Goal: Task Accomplishment & Management: Manage account settings

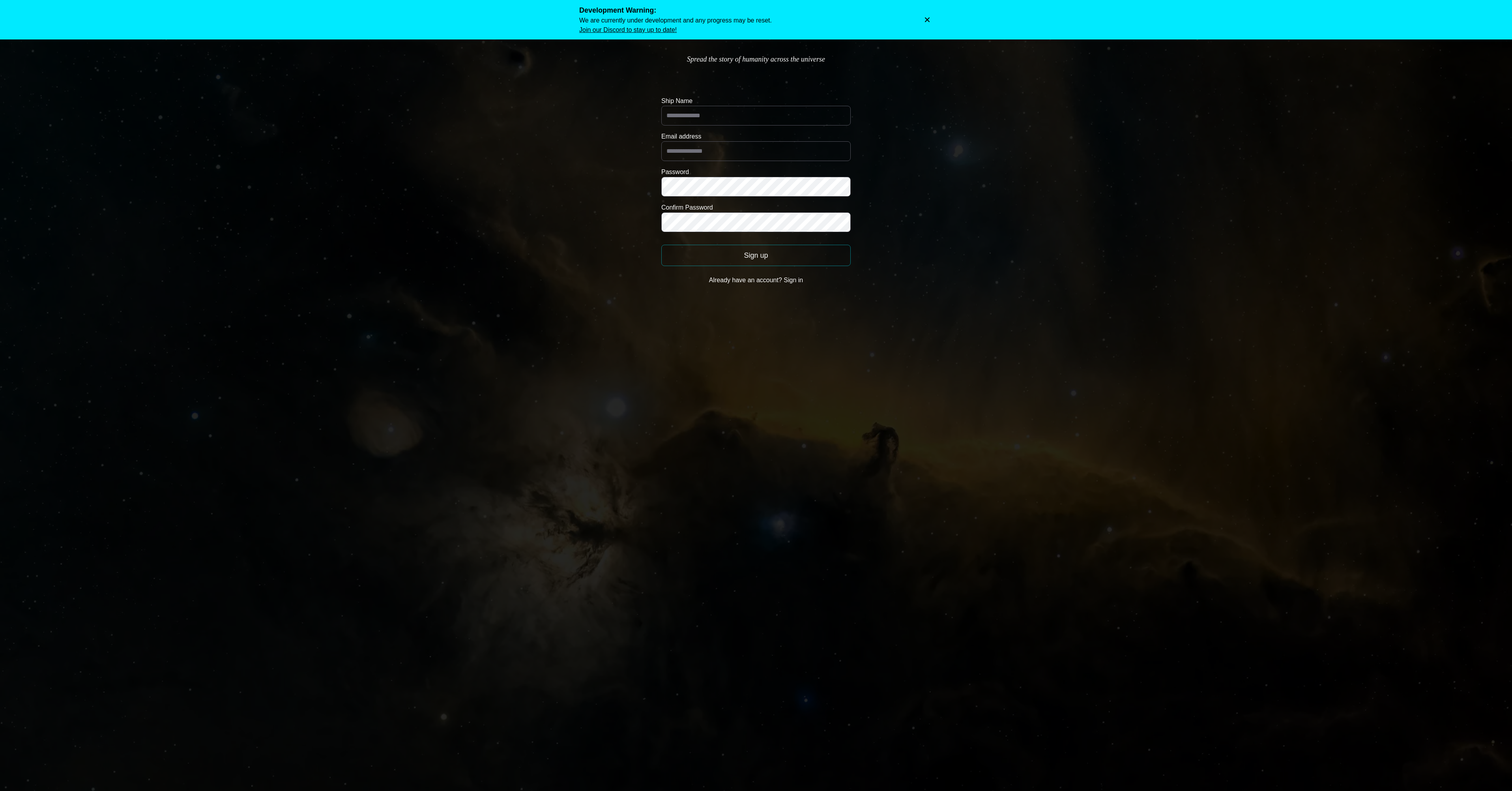
click at [927, 20] on button "Dismiss warning" at bounding box center [927, 19] width 11 height 11
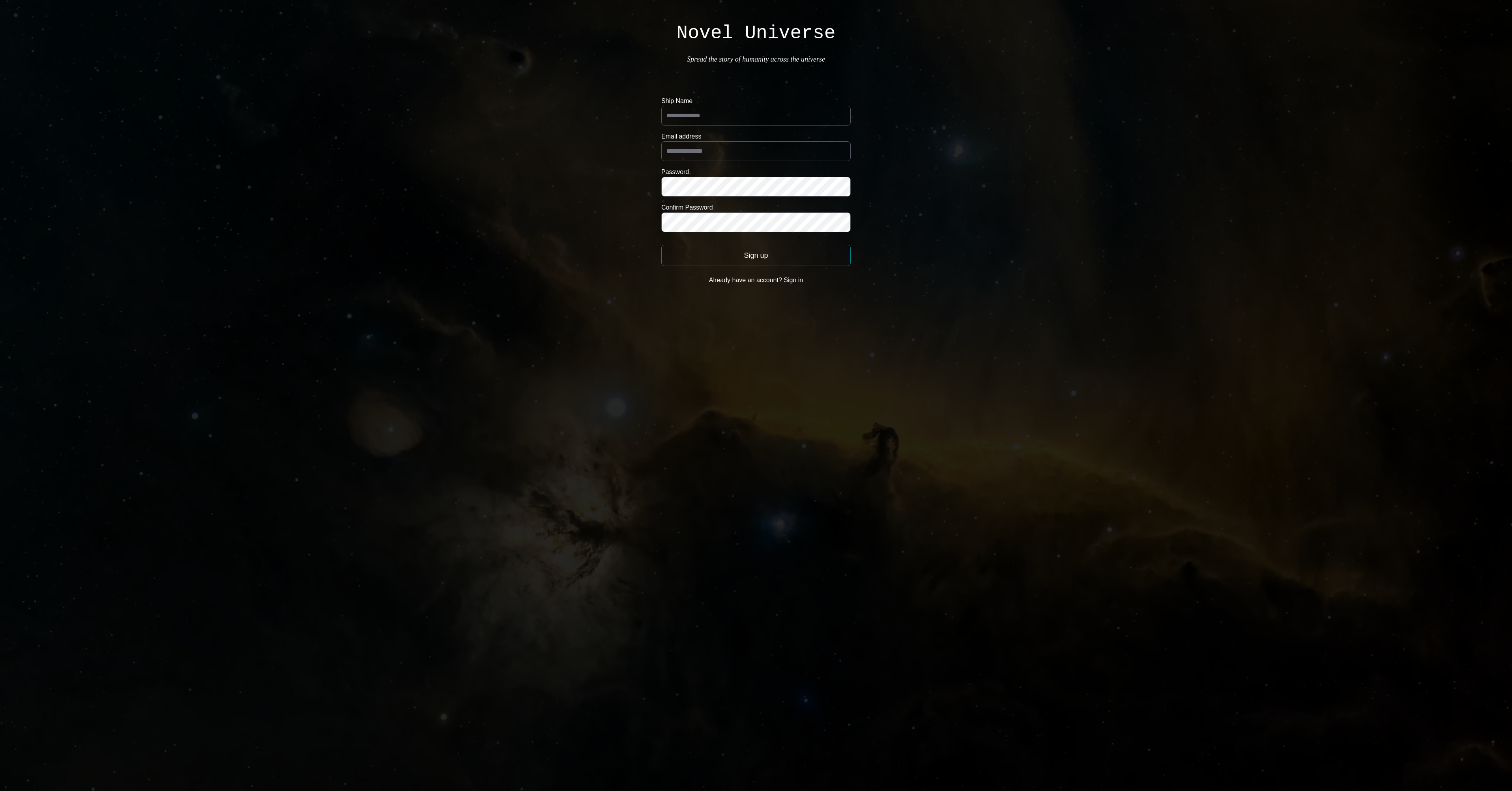
click at [756, 280] on button "Already have an account? Sign in" at bounding box center [756, 280] width 190 height 16
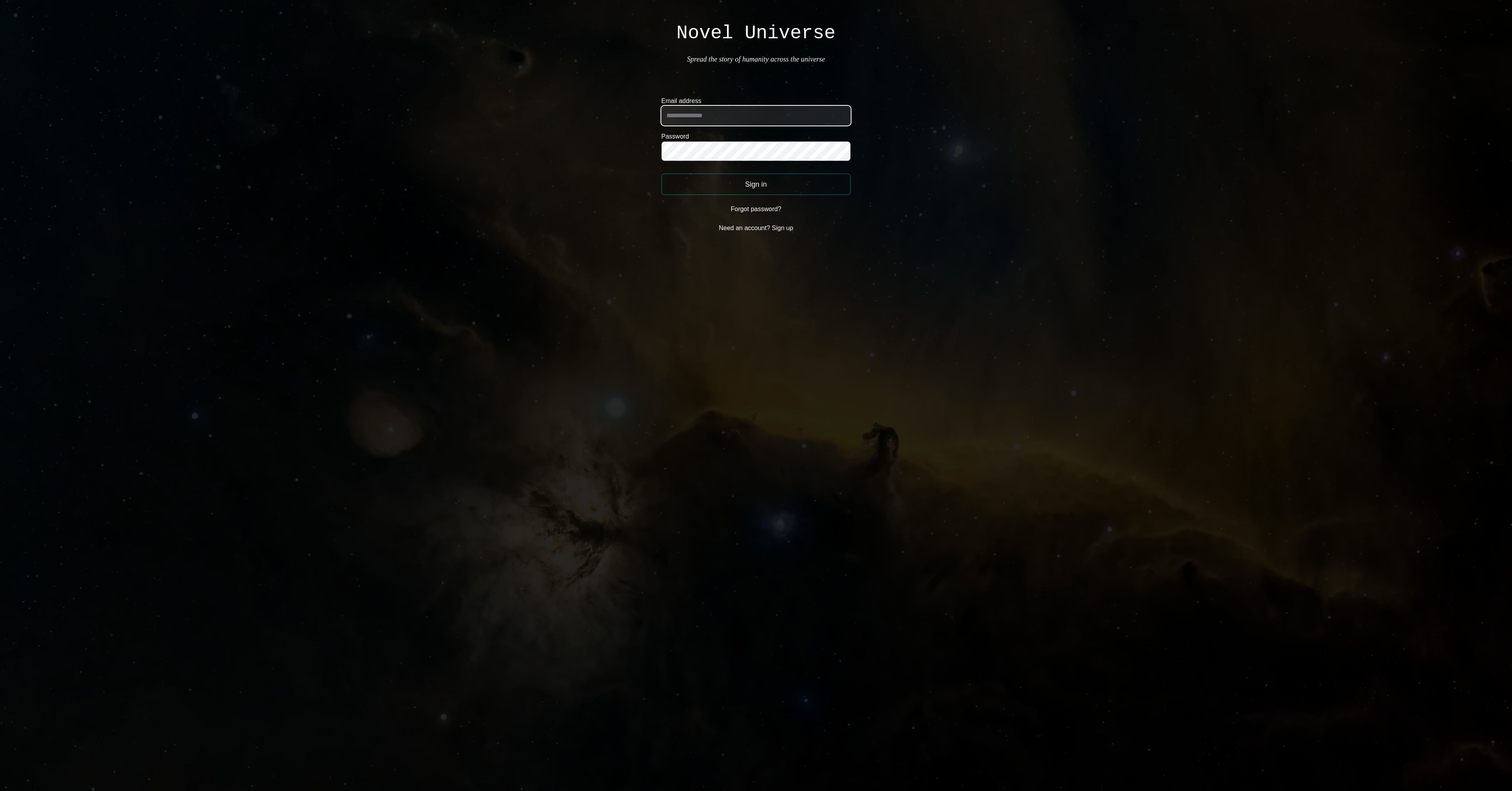
type input "**********"
click at [662, 174] on button "Sign in" at bounding box center [756, 184] width 190 height 21
